Goal: Task Accomplishment & Management: Manage account settings

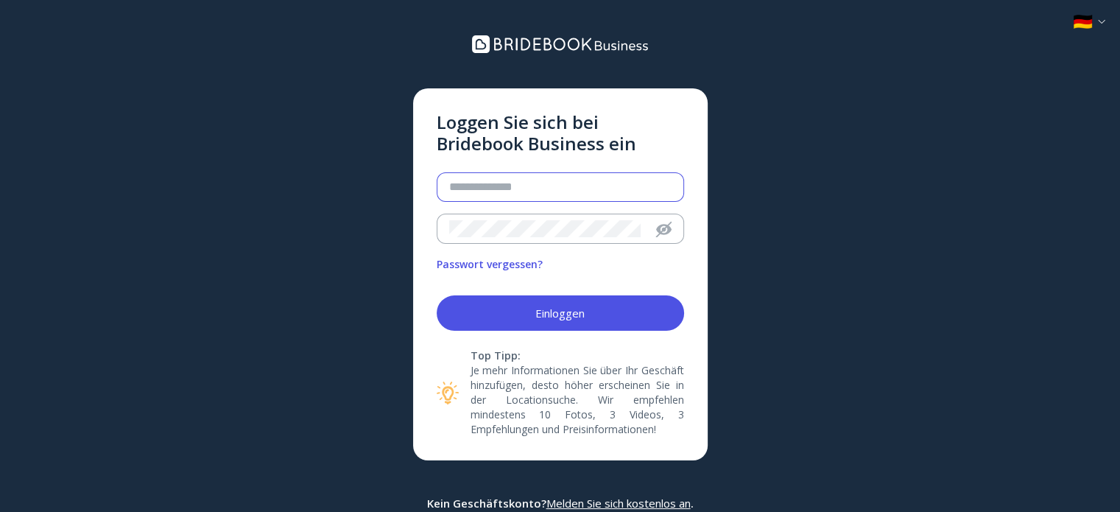
click at [487, 186] on input "email" at bounding box center [560, 187] width 222 height 17
paste input "**********"
type input "**********"
click at [537, 319] on div "Einloggen" at bounding box center [560, 313] width 49 height 12
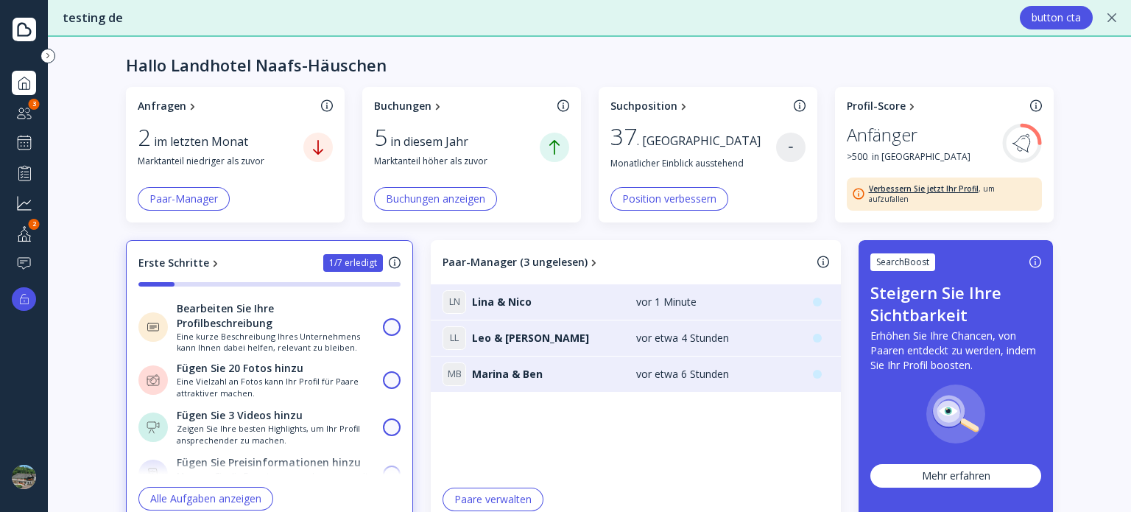
click at [23, 462] on div "Landhotel Naafs-Häuschen Bridebook Basic" at bounding box center [24, 476] width 24 height 47
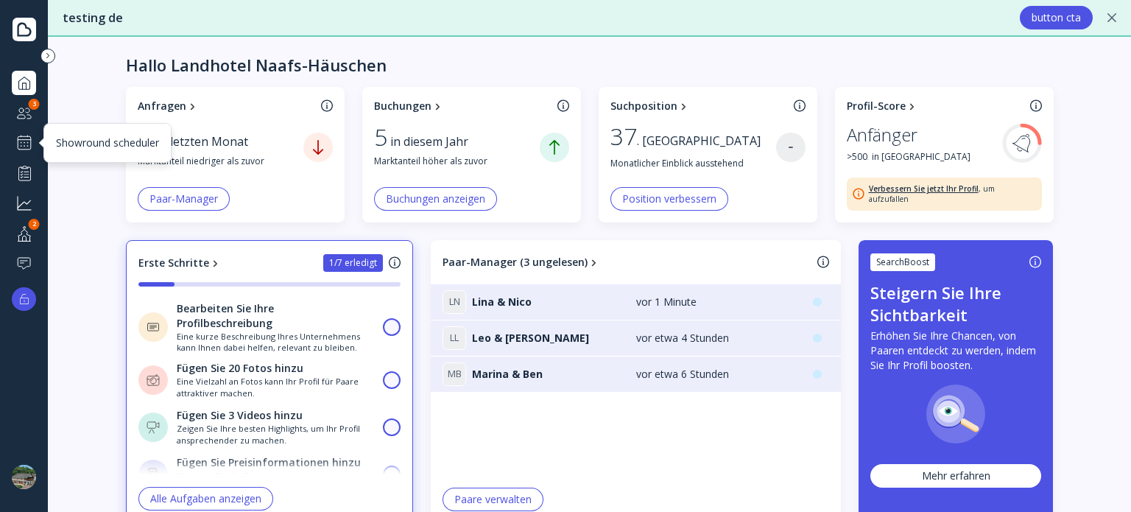
click at [22, 142] on div at bounding box center [24, 143] width 18 height 18
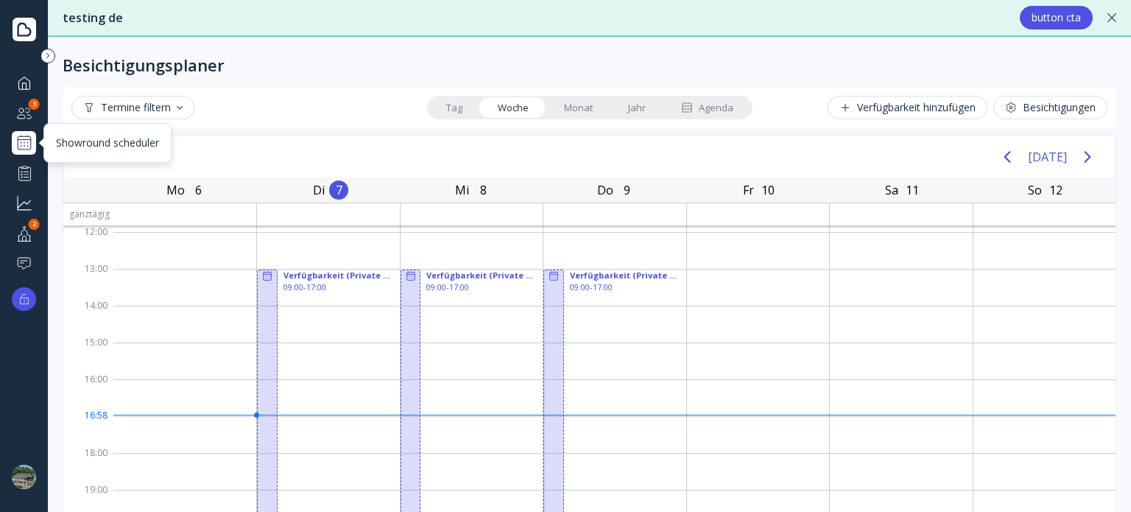
scroll to position [147, 0]
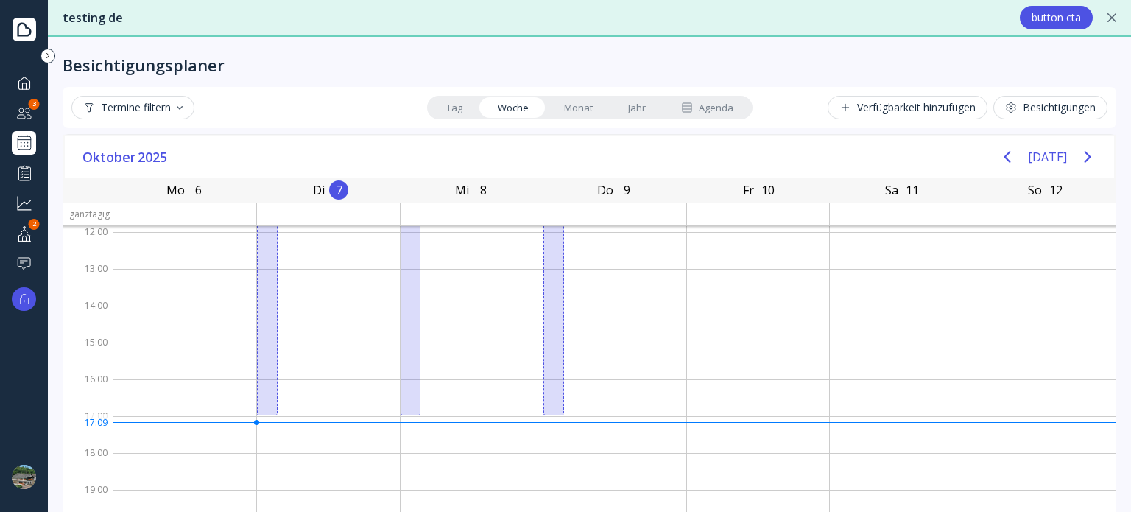
click at [1023, 109] on div "Besichtigungen" at bounding box center [1050, 108] width 91 height 12
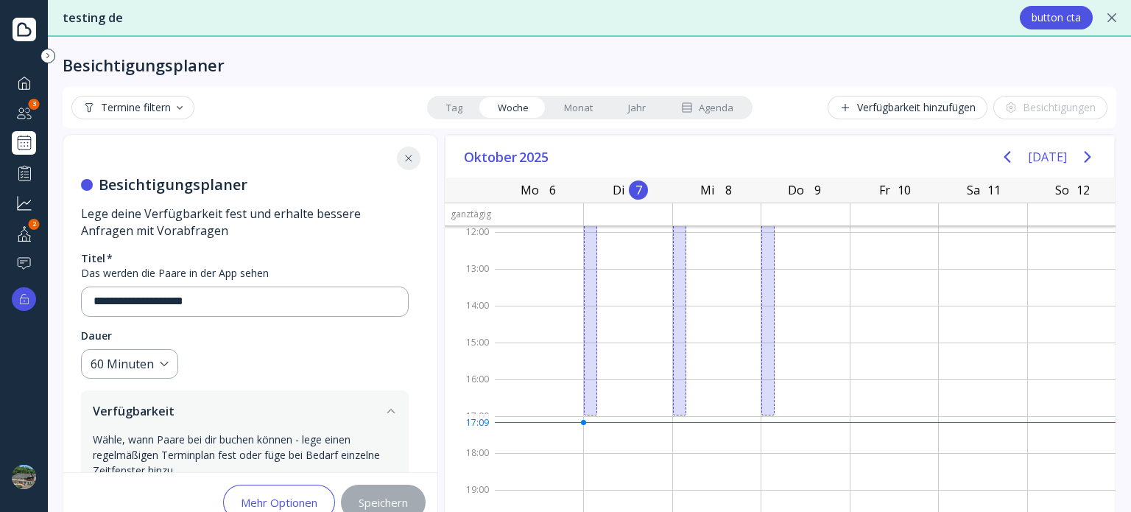
click at [1111, 18] on icon at bounding box center [1112, 17] width 9 height 9
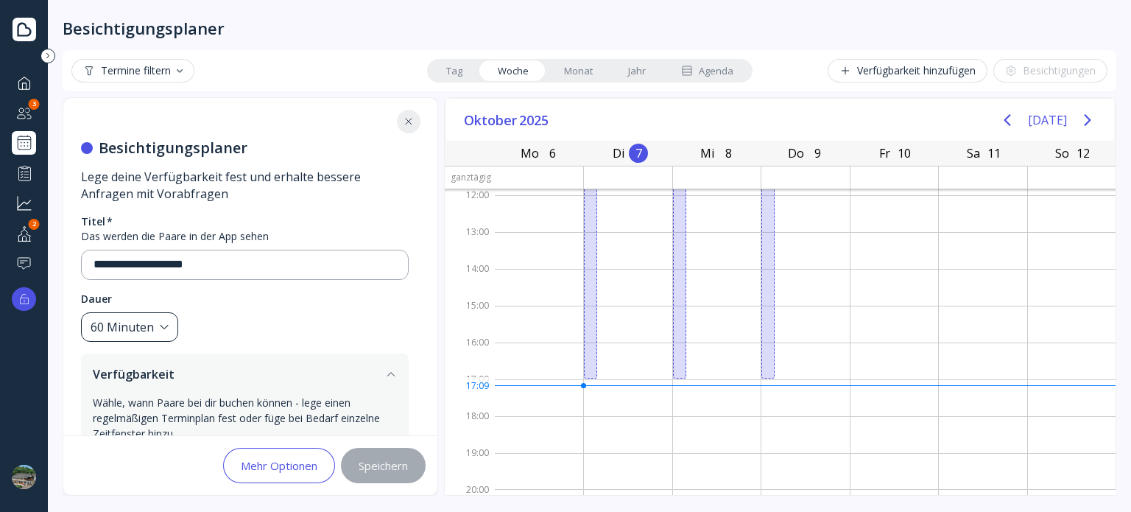
click at [157, 327] on div "60 Minuten" at bounding box center [129, 327] width 97 height 30
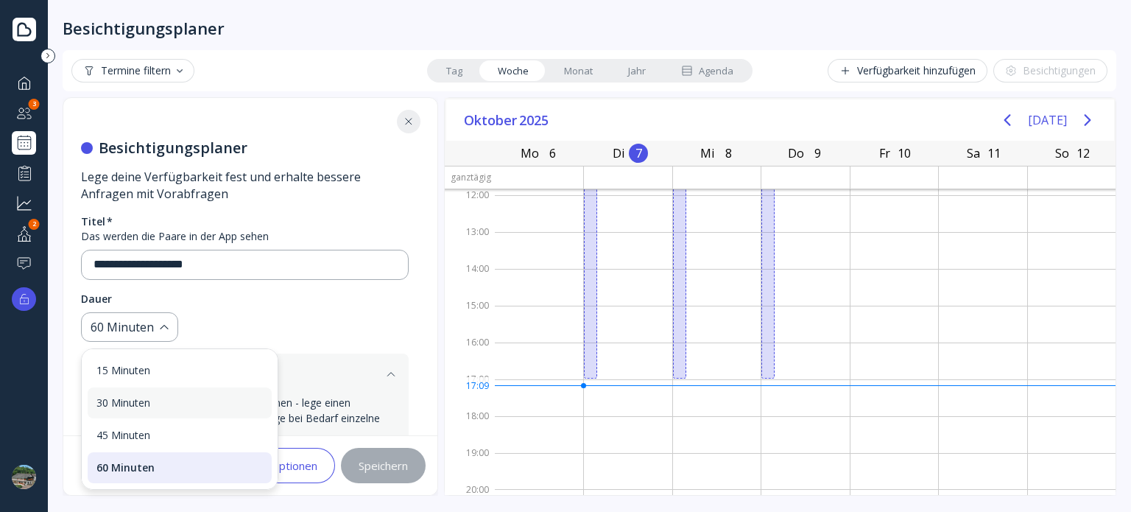
click at [154, 407] on div "30 Minuten" at bounding box center [179, 402] width 166 height 13
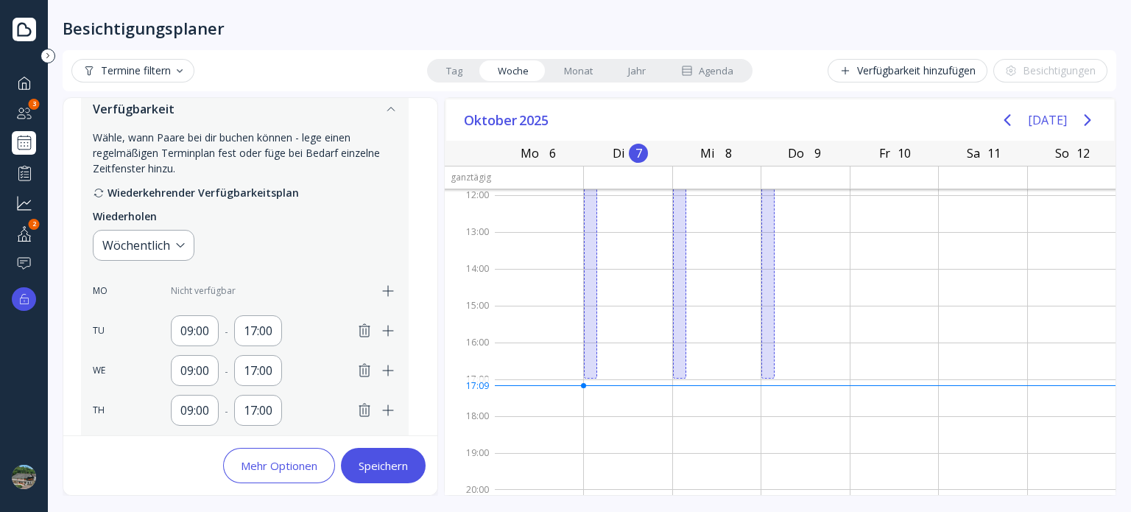
scroll to position [267, 0]
click at [362, 368] on icon "button" at bounding box center [365, 369] width 18 height 18
click at [366, 403] on icon "button" at bounding box center [364, 408] width 10 height 13
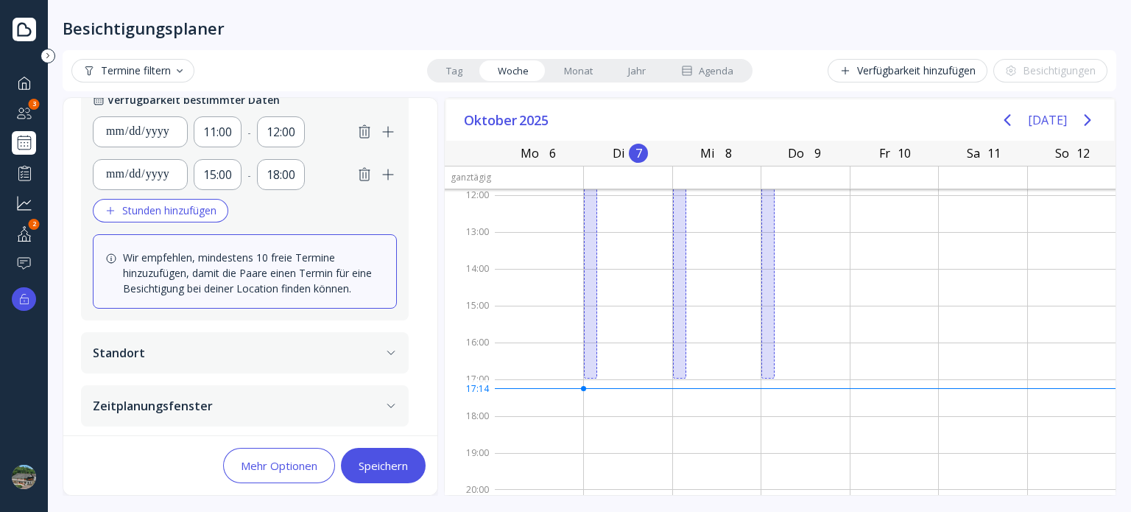
click at [377, 462] on div "Speichern" at bounding box center [383, 466] width 49 height 12
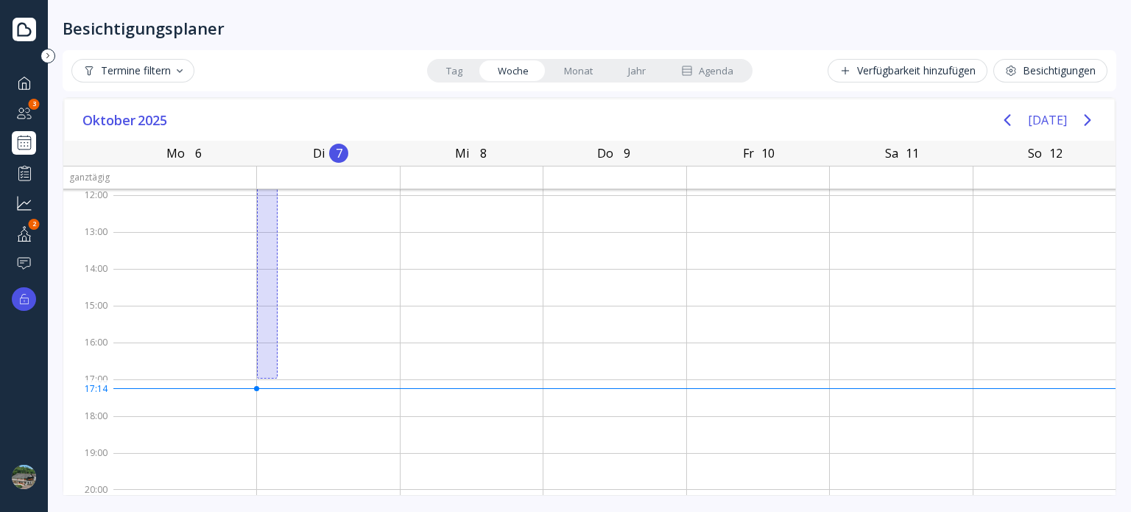
click at [1036, 69] on div "Besichtigungen" at bounding box center [1050, 71] width 91 height 12
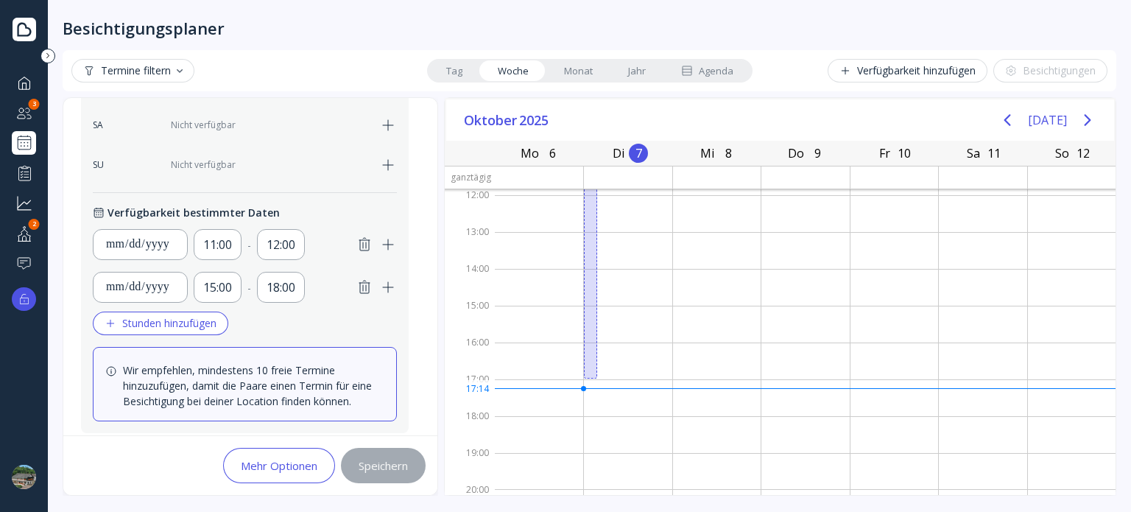
scroll to position [743, 0]
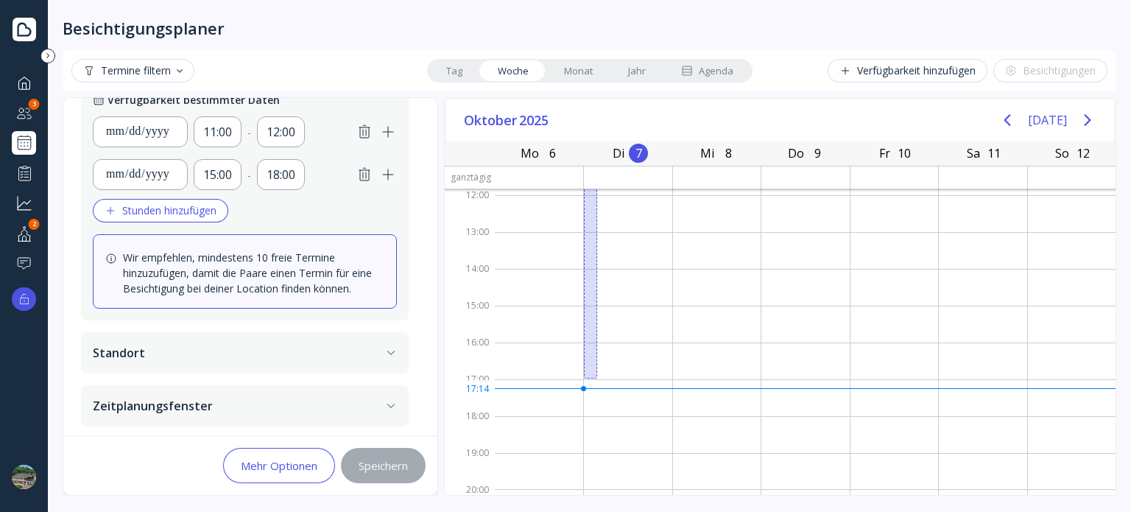
click at [259, 363] on button "Standort" at bounding box center [245, 352] width 328 height 41
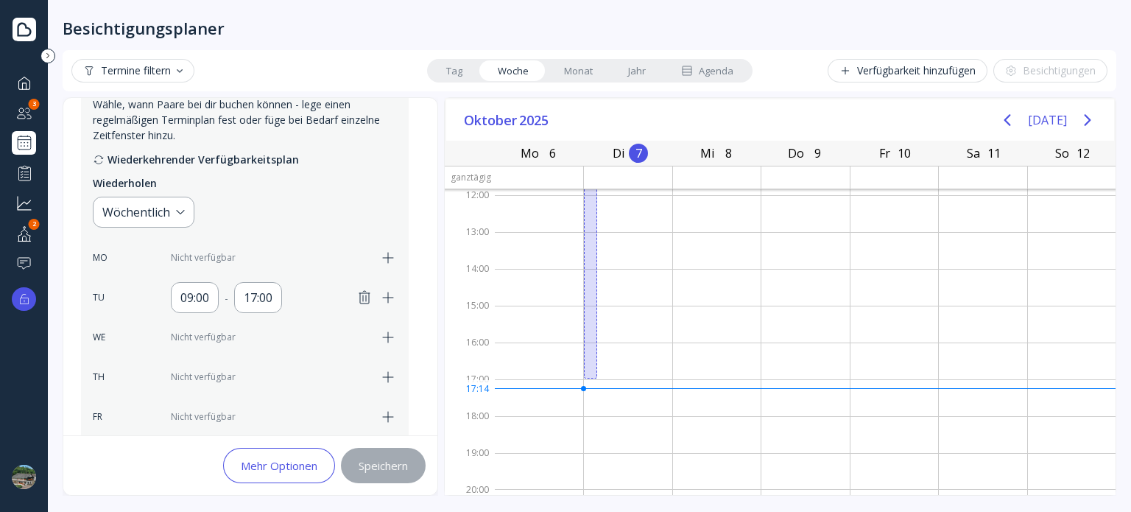
scroll to position [298, 0]
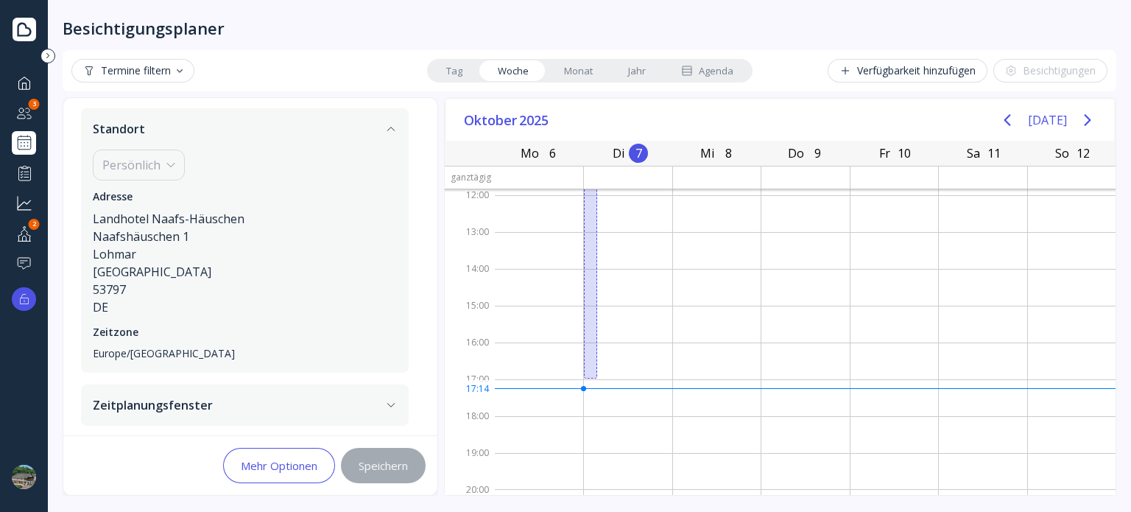
click at [261, 407] on button "Zeitplanungsfenster" at bounding box center [245, 405] width 328 height 41
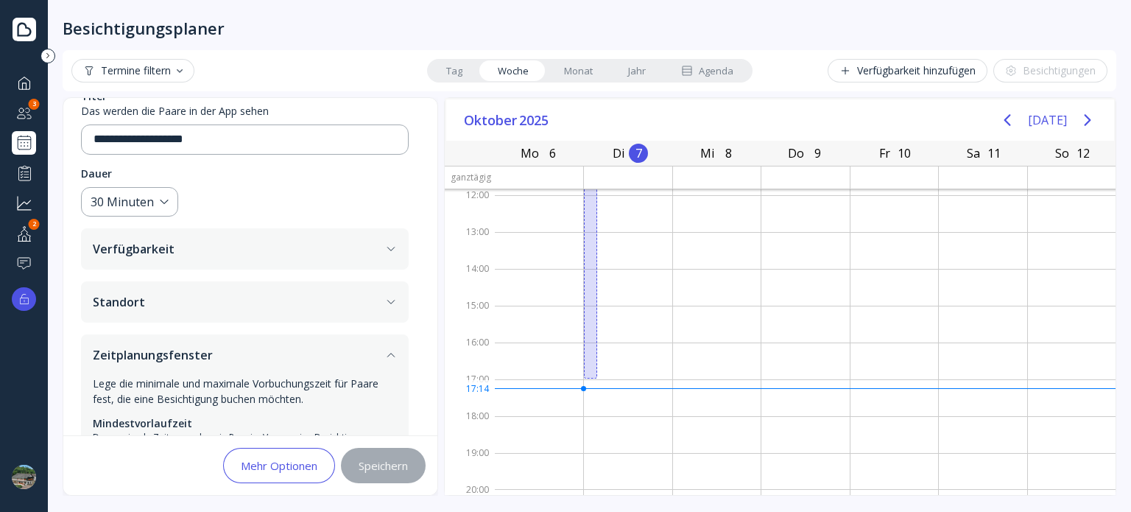
scroll to position [124, 0]
click at [278, 470] on div "Mehr Optionen" at bounding box center [279, 466] width 77 height 12
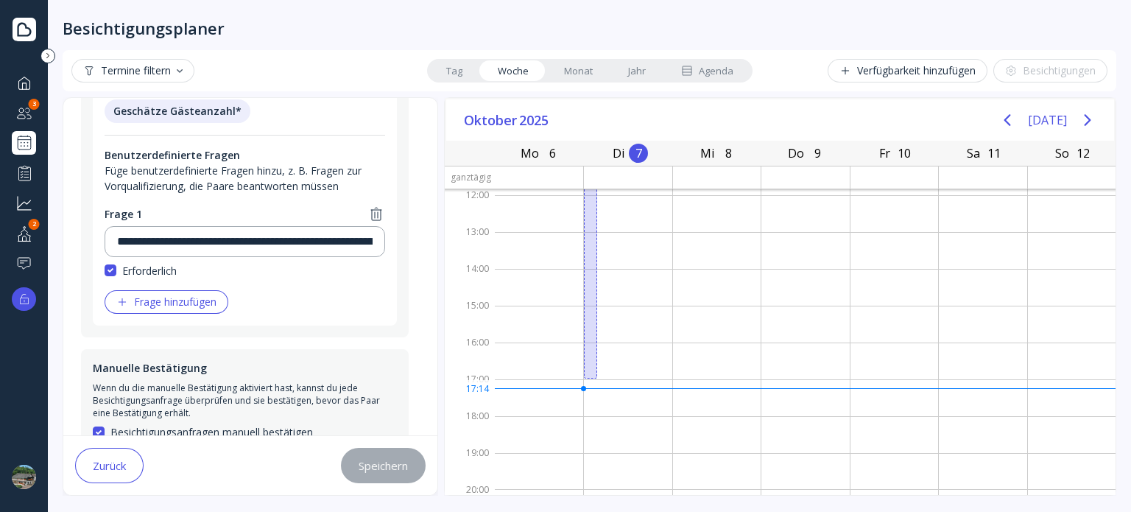
scroll to position [471, 0]
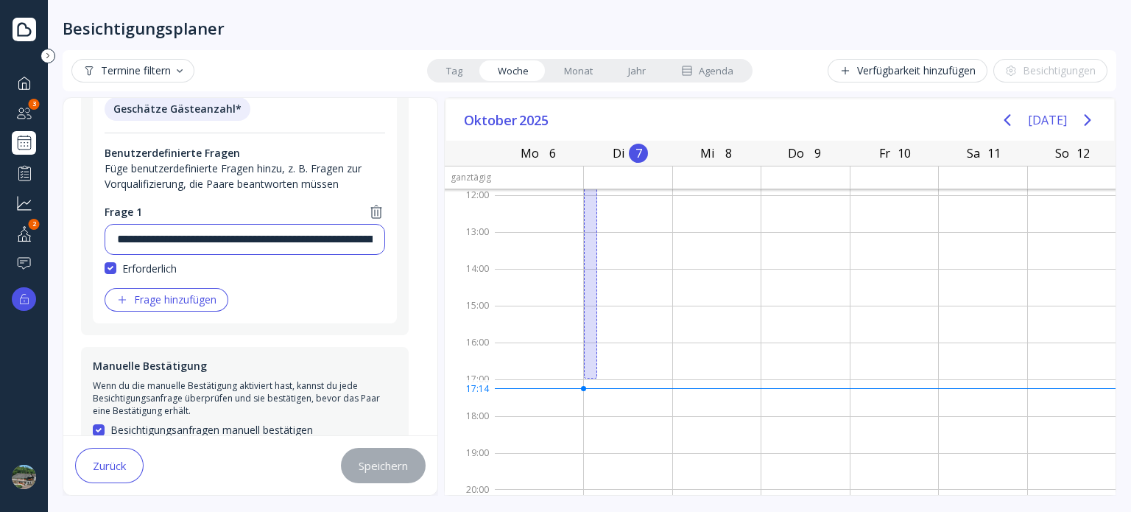
click at [170, 231] on input "**********" at bounding box center [245, 240] width 256 height 18
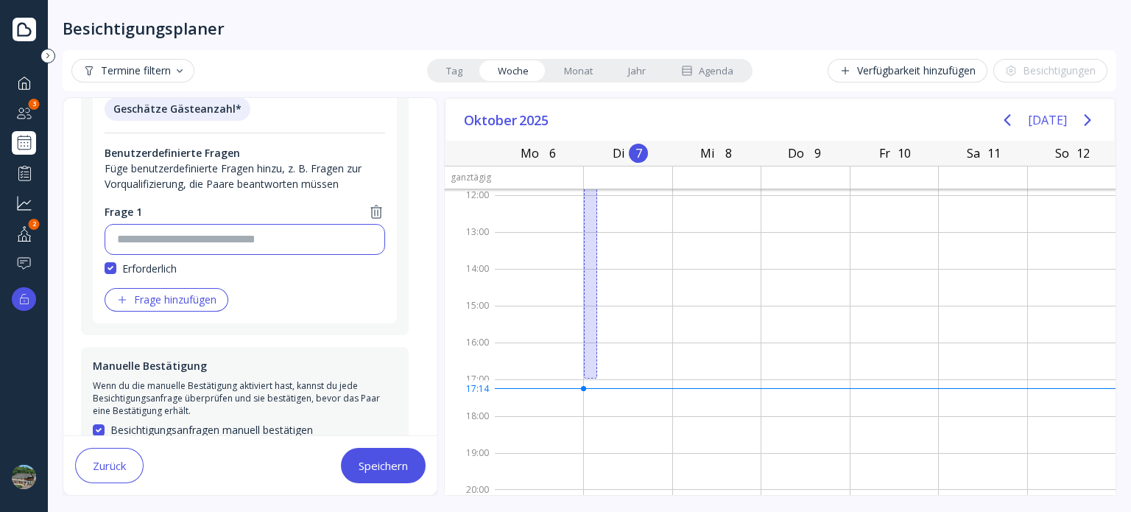
paste input "**********"
type input "**********"
click at [148, 294] on div "Frage hinzufügen" at bounding box center [166, 300] width 100 height 12
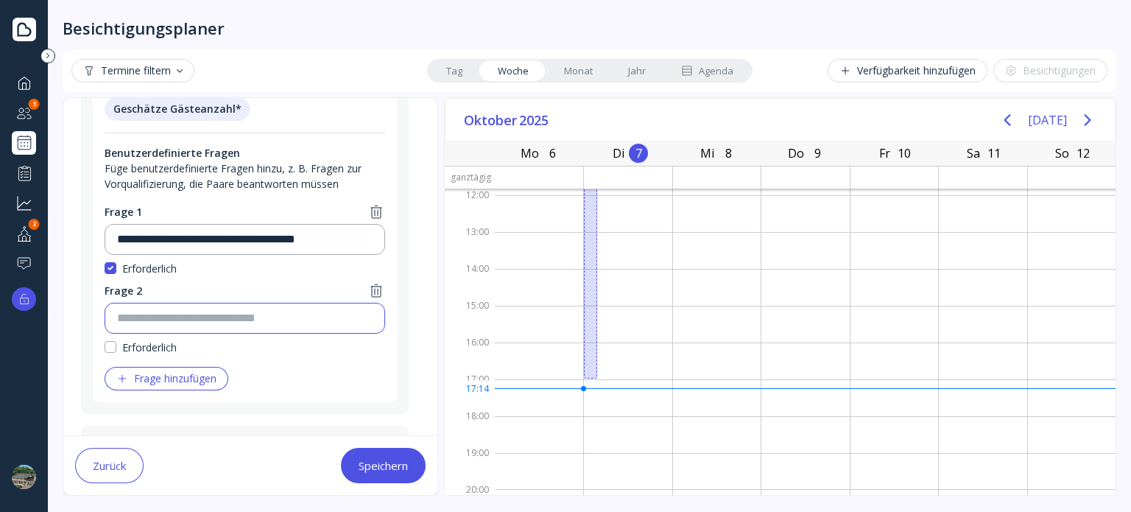
paste input "**********"
drag, startPoint x: 205, startPoint y: 291, endPoint x: 93, endPoint y: 292, distance: 112.0
click at [93, 292] on div "**********" at bounding box center [245, 215] width 304 height 376
type input "**********"
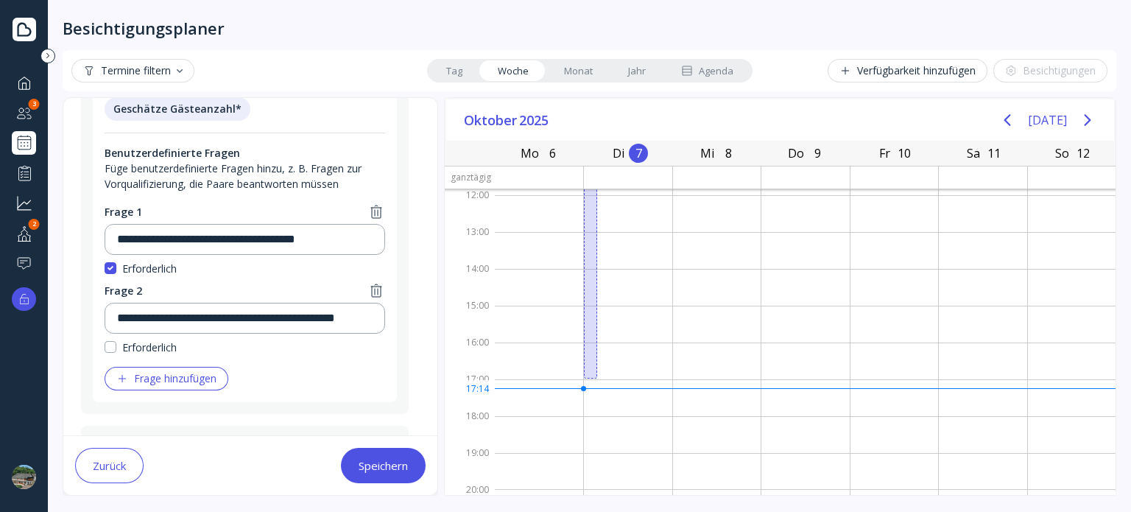
click at [245, 340] on div "Erforderlich" at bounding box center [245, 347] width 281 height 15
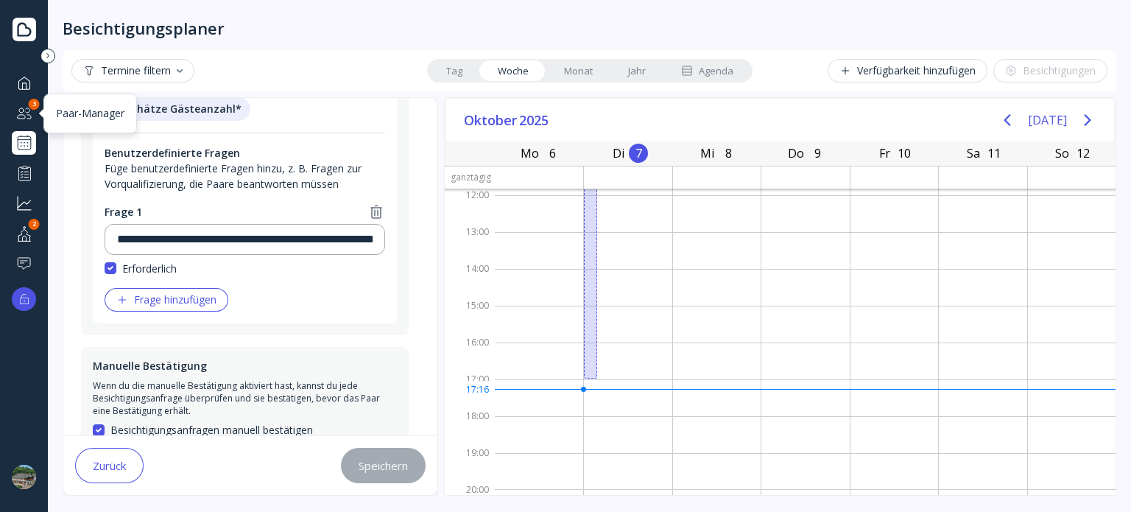
click at [18, 113] on div at bounding box center [24, 113] width 18 height 18
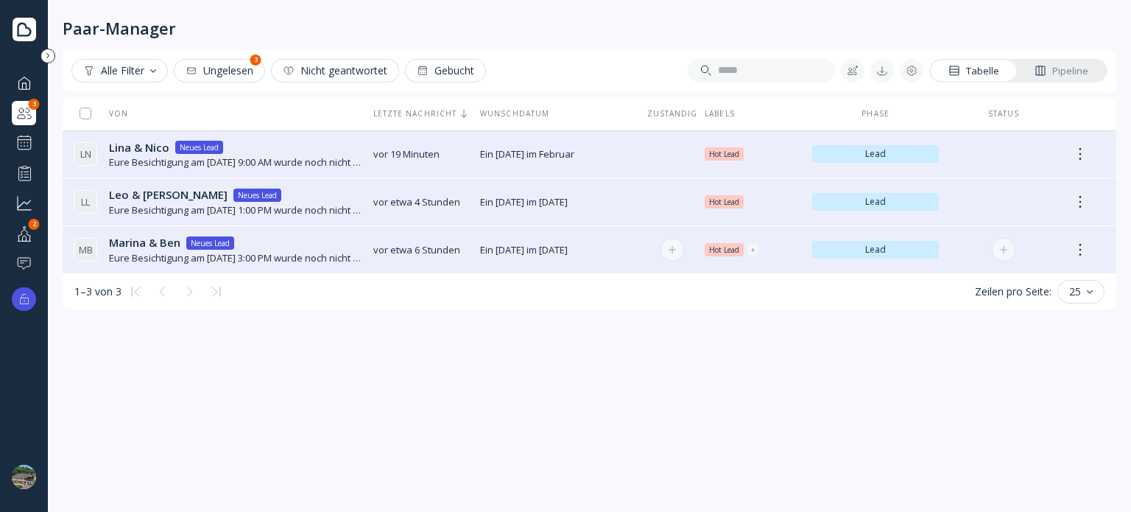
click at [295, 250] on div "Marina & Ben Marina & [PERSON_NAME] Lead" at bounding box center [235, 242] width 253 height 15
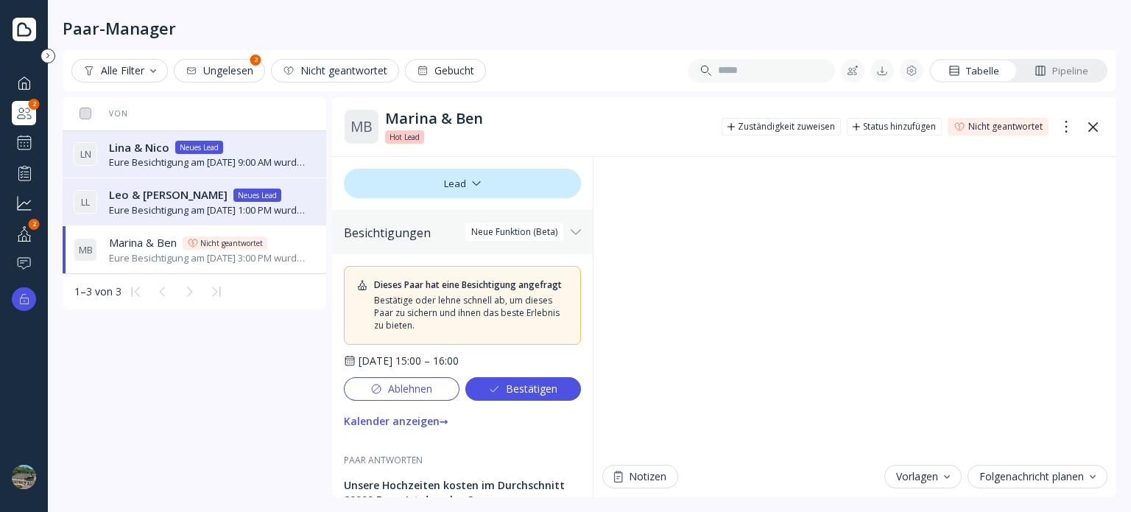
click at [533, 384] on div "Bestätigen" at bounding box center [522, 389] width 69 height 12
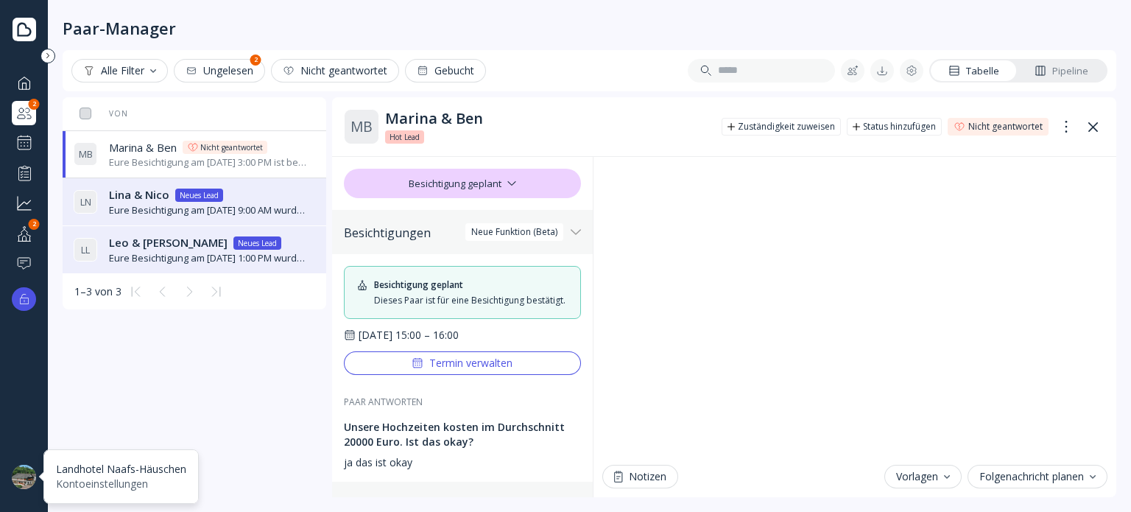
click at [24, 468] on div at bounding box center [24, 477] width 24 height 24
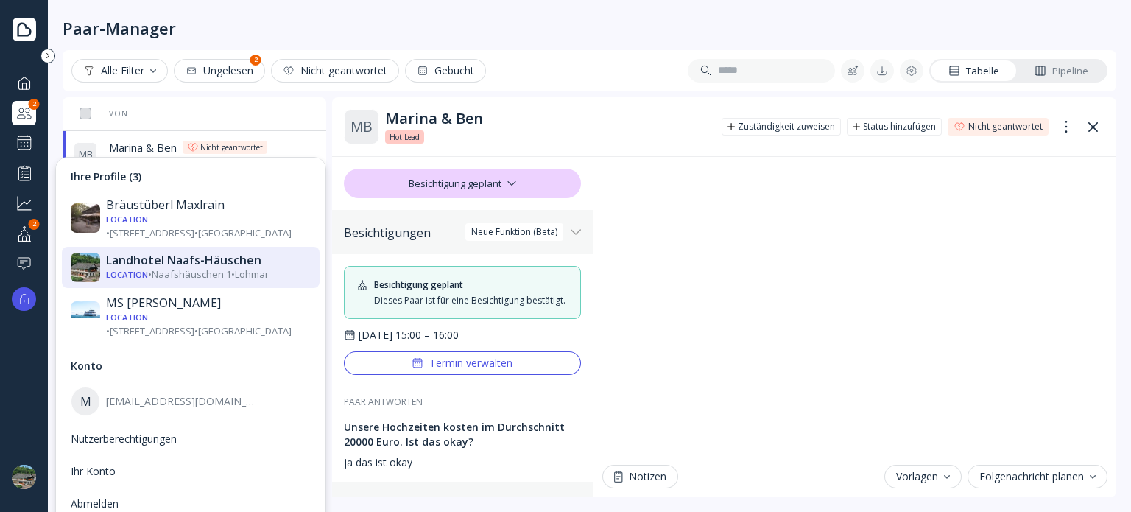
click at [27, 475] on img at bounding box center [24, 477] width 24 height 24
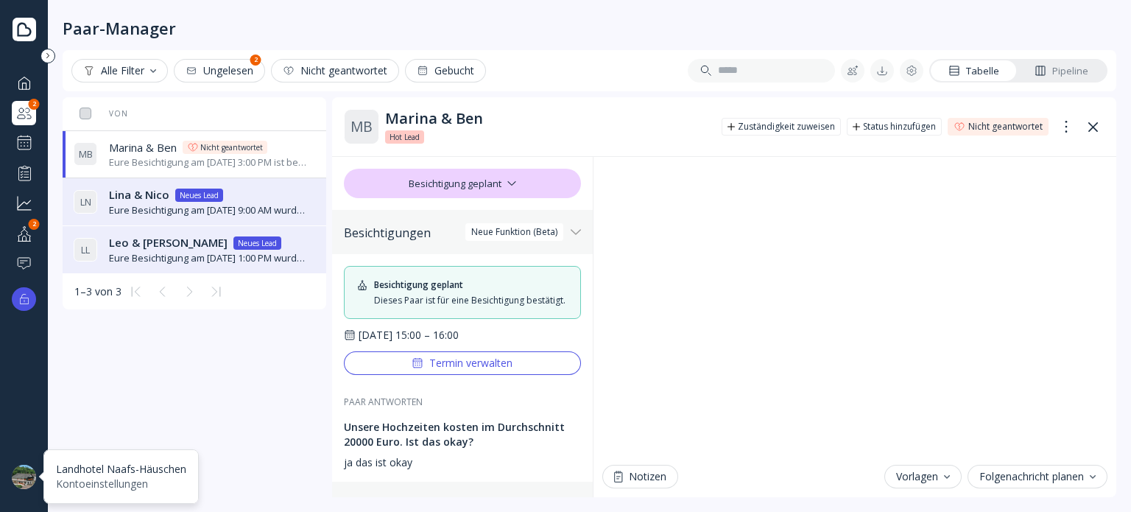
click at [25, 480] on div at bounding box center [24, 477] width 24 height 24
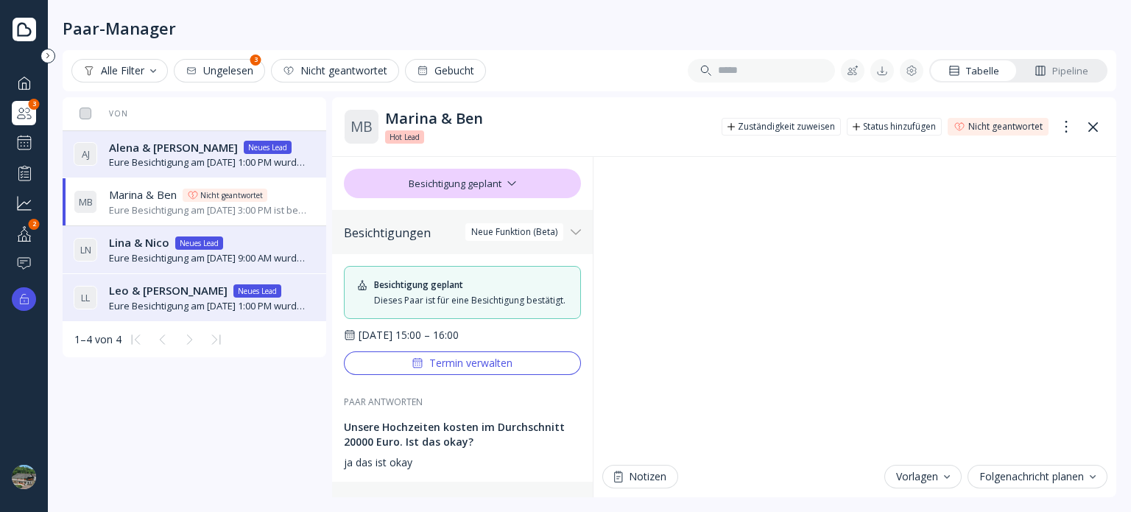
click at [1092, 123] on icon at bounding box center [1094, 127] width 10 height 10
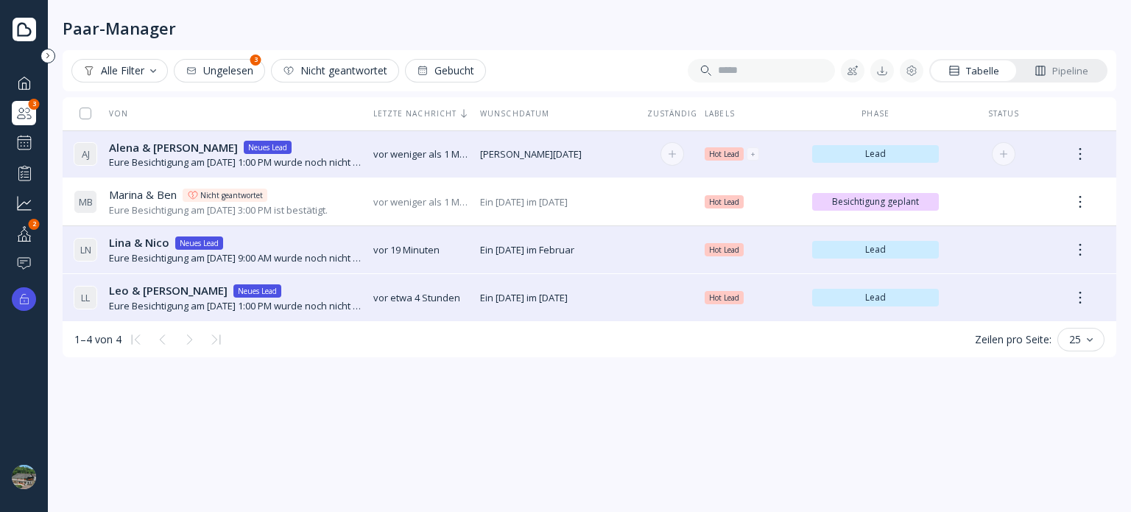
click at [143, 150] on span "Alena & [PERSON_NAME]" at bounding box center [173, 147] width 129 height 15
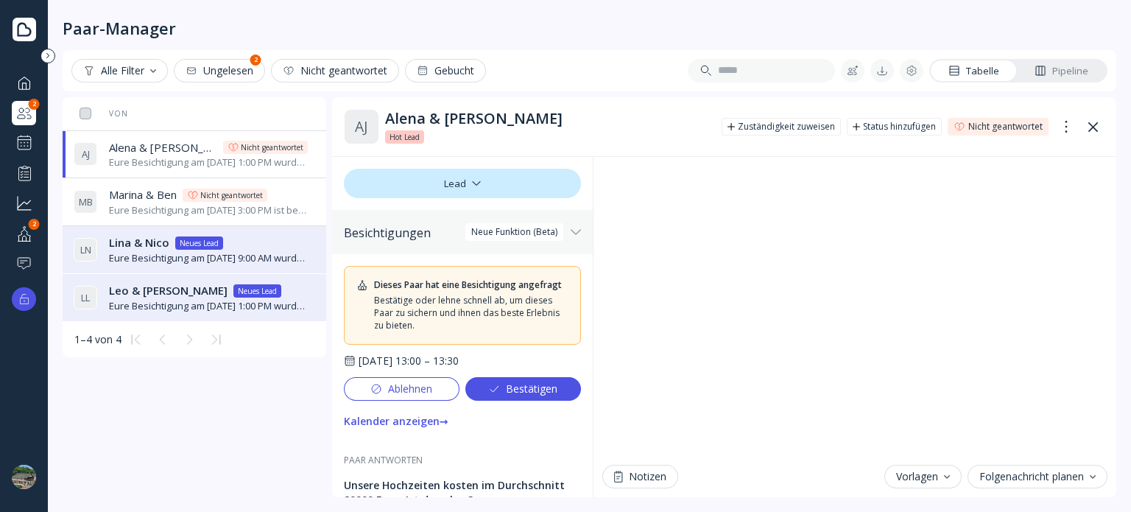
click at [540, 394] on div "Bestätigen" at bounding box center [522, 389] width 69 height 12
